Goal: Task Accomplishment & Management: Complete application form

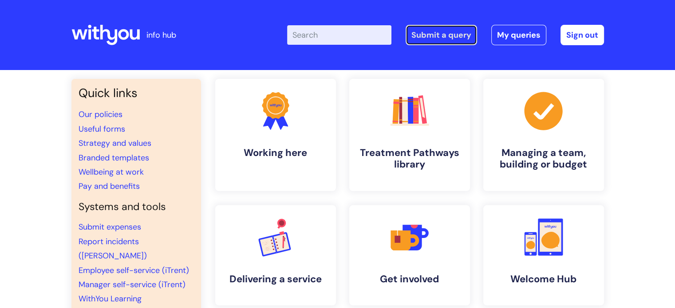
click at [452, 39] on link "Submit a query" at bounding box center [441, 35] width 71 height 20
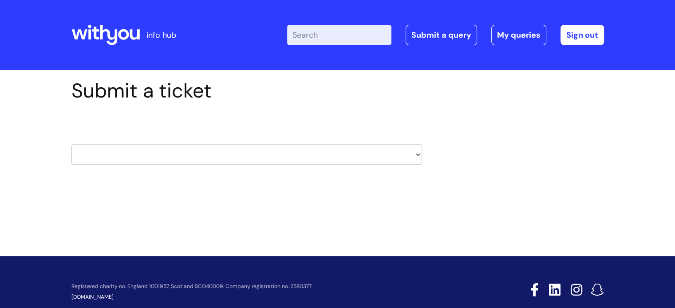
click at [153, 154] on select "HR / People IT and Support Clinical Drug Alerts Finance Accounts Data Support T…" at bounding box center [246, 155] width 351 height 20
select select "it_and_support"
click at [71, 145] on select "HR / People IT and Support Clinical Drug Alerts Finance Accounts Data Support T…" at bounding box center [246, 155] width 351 height 20
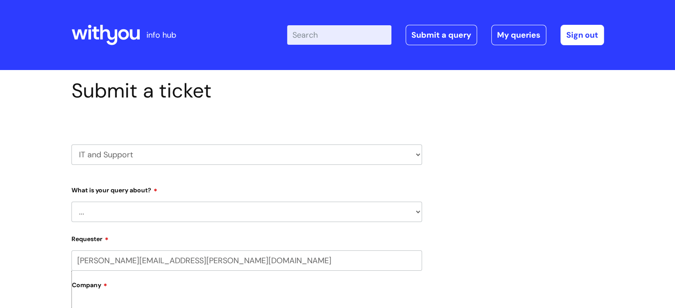
click at [185, 208] on select "... Mobile Phone Reset & MFA Accounts, Starters and Leavers IT Hardware issue I…" at bounding box center [246, 212] width 351 height 20
select select "Printing & Scanning"
click at [71, 202] on select "... Mobile Phone Reset & MFA Accounts, Starters and Leavers IT Hardware issue I…" at bounding box center [246, 212] width 351 height 20
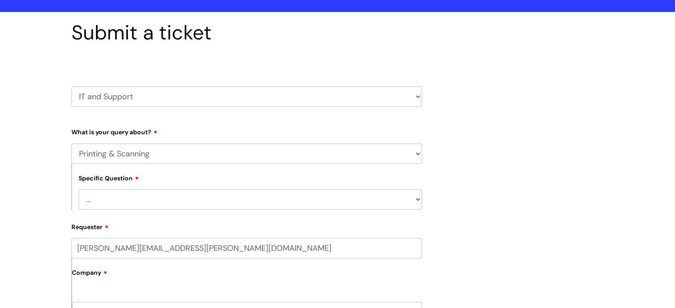
scroll to position [89, 0]
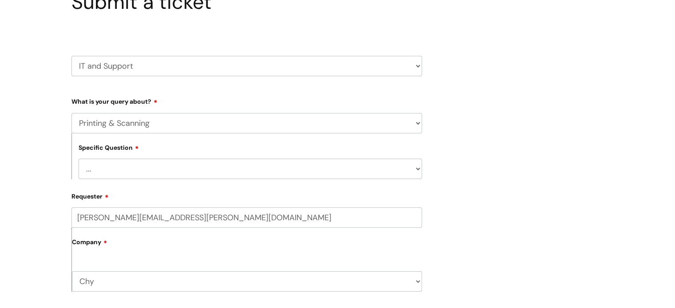
click at [188, 170] on select "... I need help finding or adding a printer I need help to scan a document I ne…" at bounding box center [251, 169] width 344 height 20
select select "I need help to scan a document"
click at [79, 159] on select "... I need help finding or adding a printer I need help to scan a document I ne…" at bounding box center [251, 169] width 344 height 20
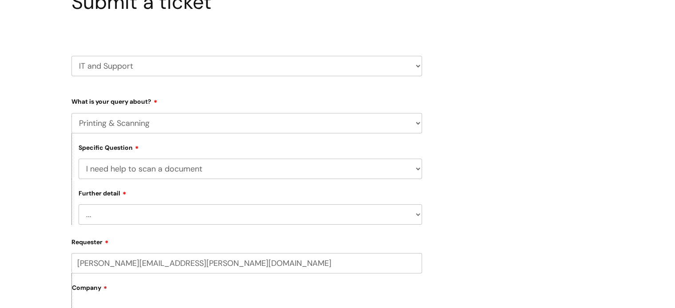
click at [206, 218] on select "... I need to change an address book I get an error when scanning" at bounding box center [251, 215] width 344 height 20
select select "I need to change an address book"
click at [79, 205] on select "... I need to change an address book I get an error when scanning" at bounding box center [251, 215] width 344 height 20
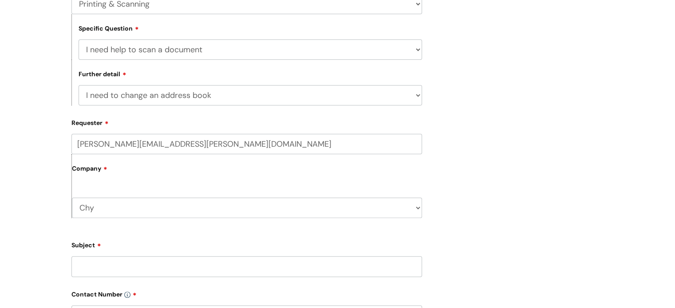
scroll to position [222, 0]
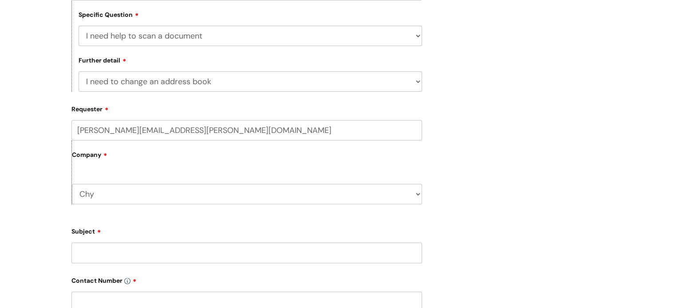
click at [149, 251] on input "Subject" at bounding box center [246, 253] width 351 height 20
type input "Address Book"
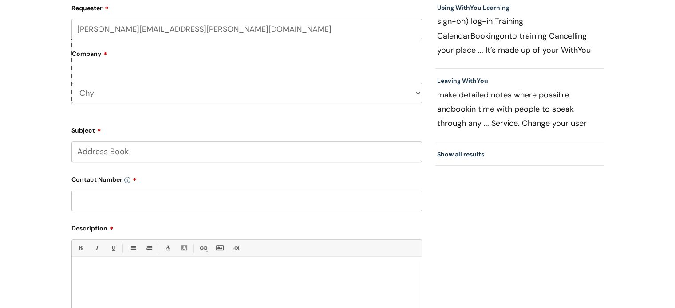
scroll to position [360, 0]
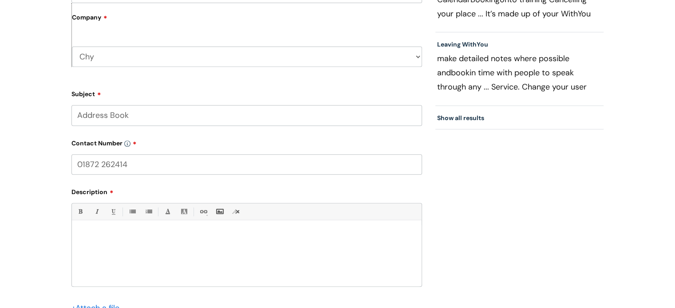
type input "01872 262414"
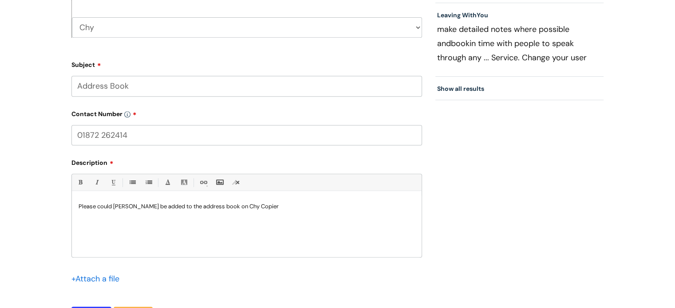
scroll to position [404, 0]
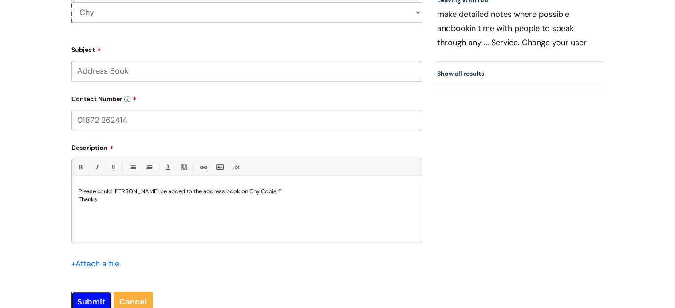
click at [98, 299] on input "Submit" at bounding box center [91, 302] width 40 height 20
type input "Please Wait..."
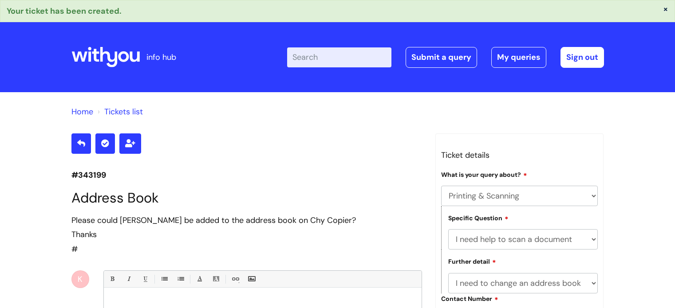
select select "Printing & Scanning"
select select "I need help to scan a document"
select select "I need to change an address book"
